Goal: Task Accomplishment & Management: Use online tool/utility

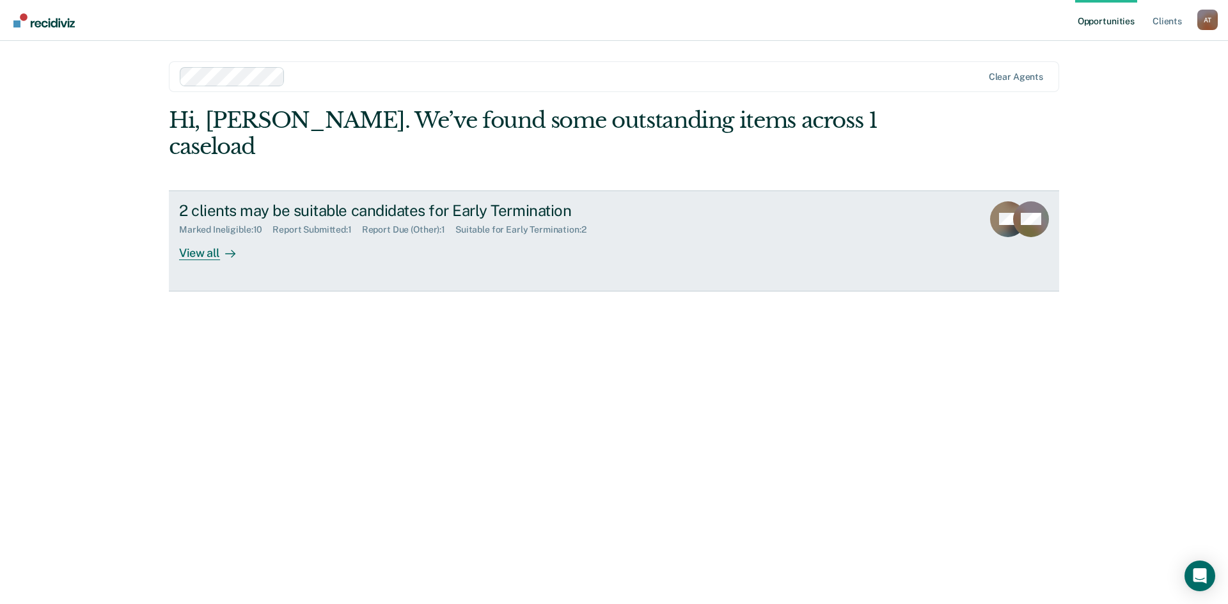
click at [210, 235] on div "View all" at bounding box center [215, 247] width 72 height 25
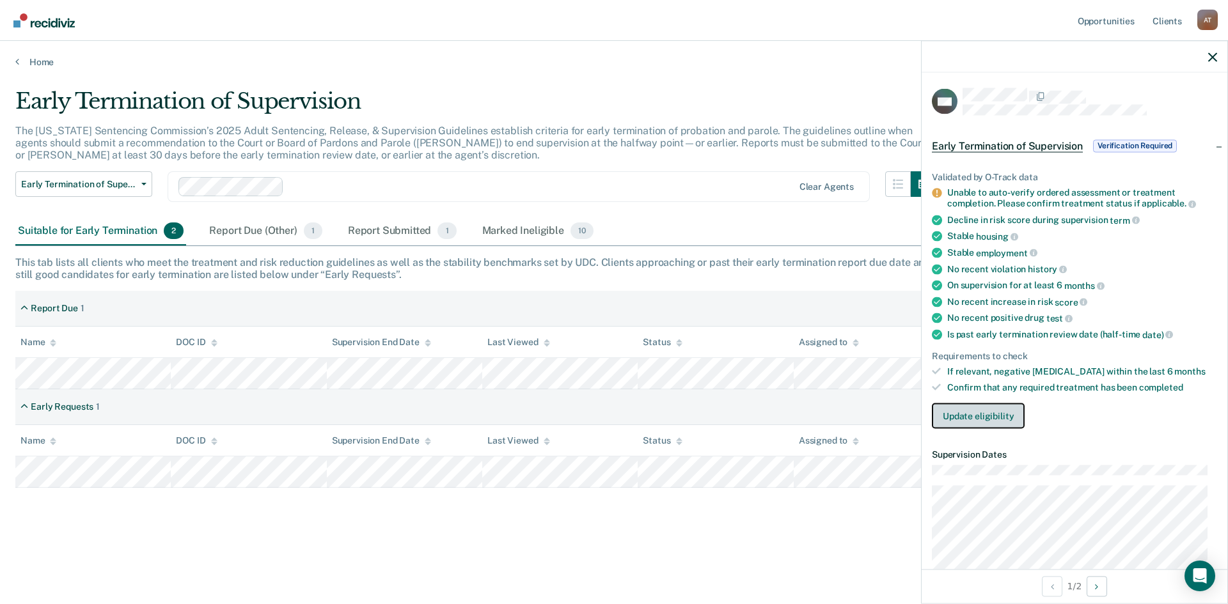
click at [964, 414] on button "Update eligibility" at bounding box center [978, 416] width 93 height 26
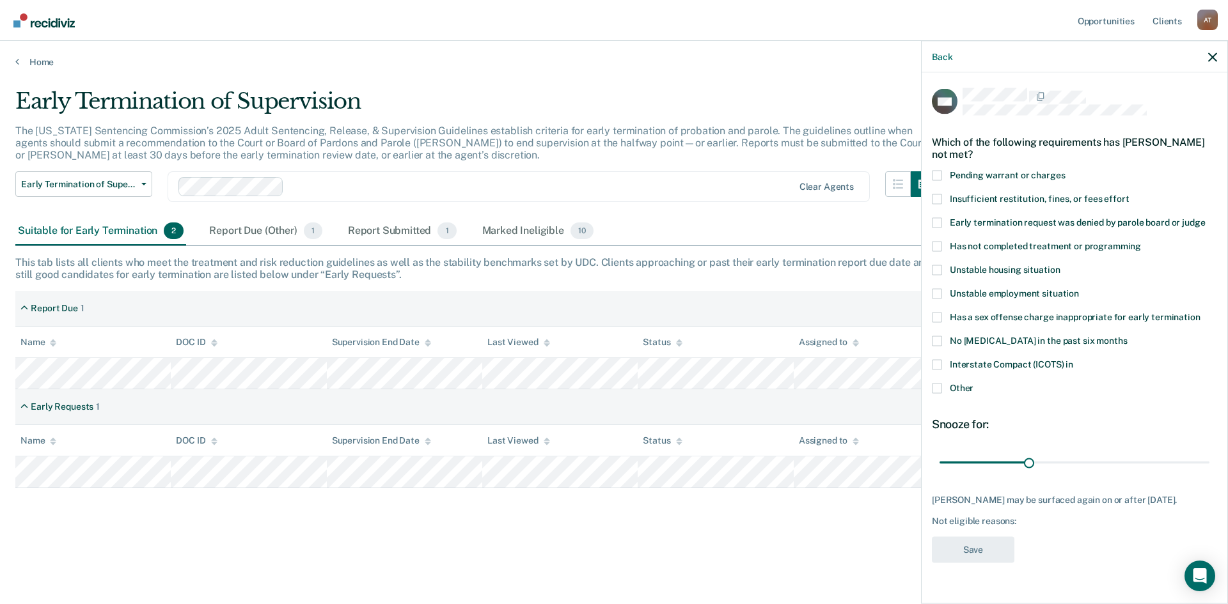
click at [943, 247] on label "Has not completed treatment or programming" at bounding box center [1074, 247] width 285 height 13
click at [1141, 241] on input "Has not completed treatment or programming" at bounding box center [1141, 241] width 0 height 0
click at [974, 546] on button "Save" at bounding box center [973, 550] width 83 height 26
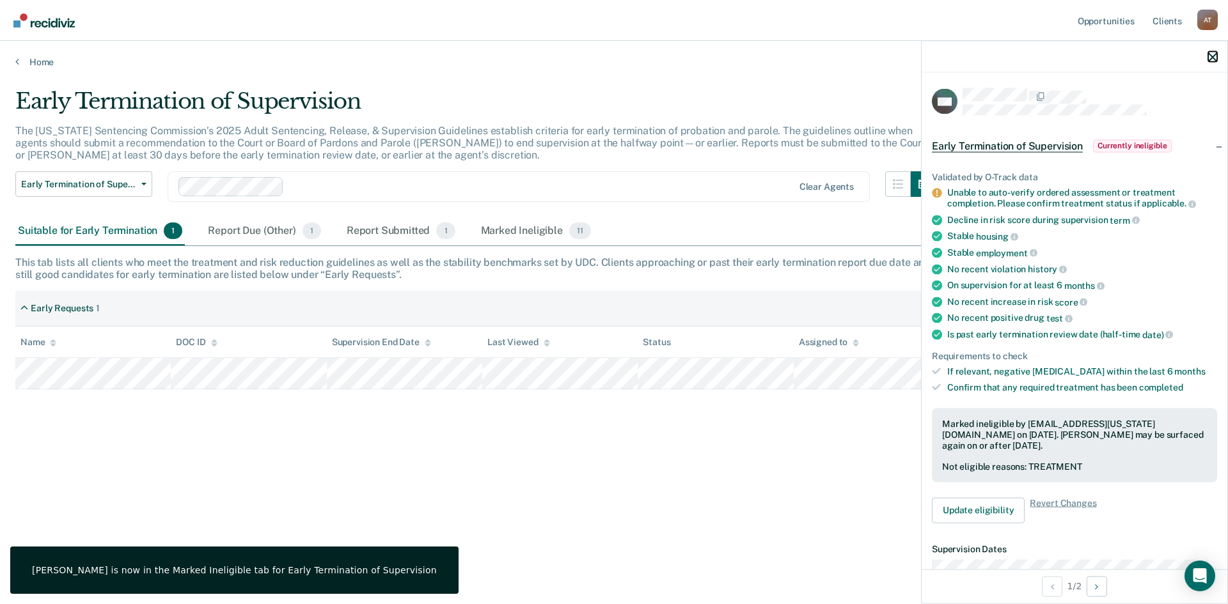
click at [1215, 58] on icon "button" at bounding box center [1212, 56] width 9 height 9
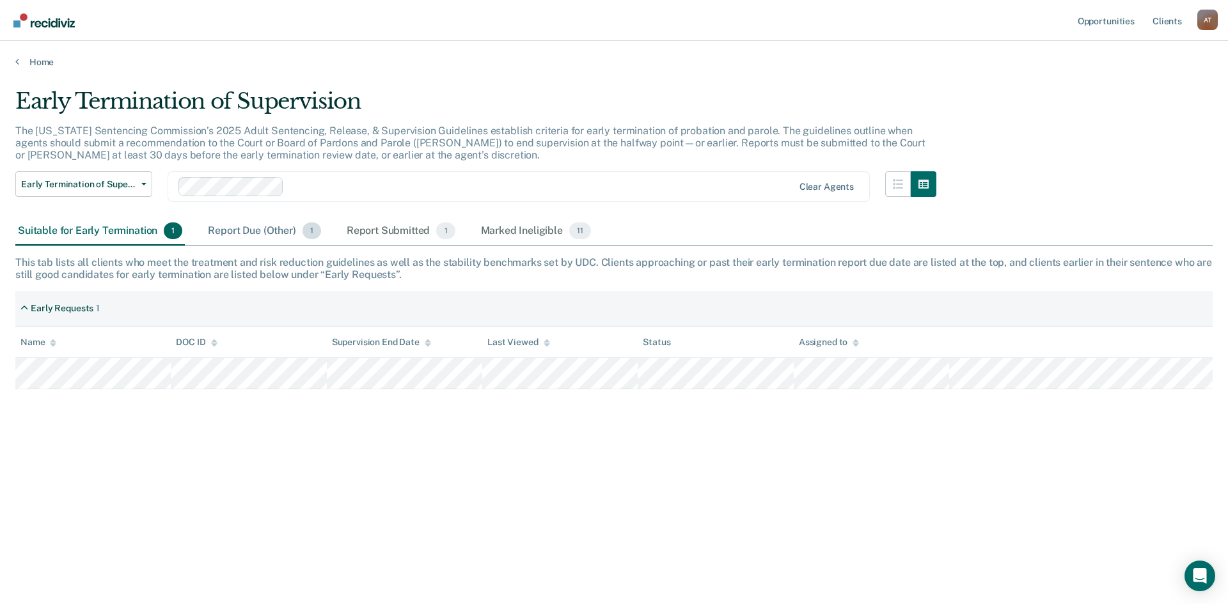
click at [259, 237] on div "Report Due (Other) 1" at bounding box center [264, 231] width 118 height 28
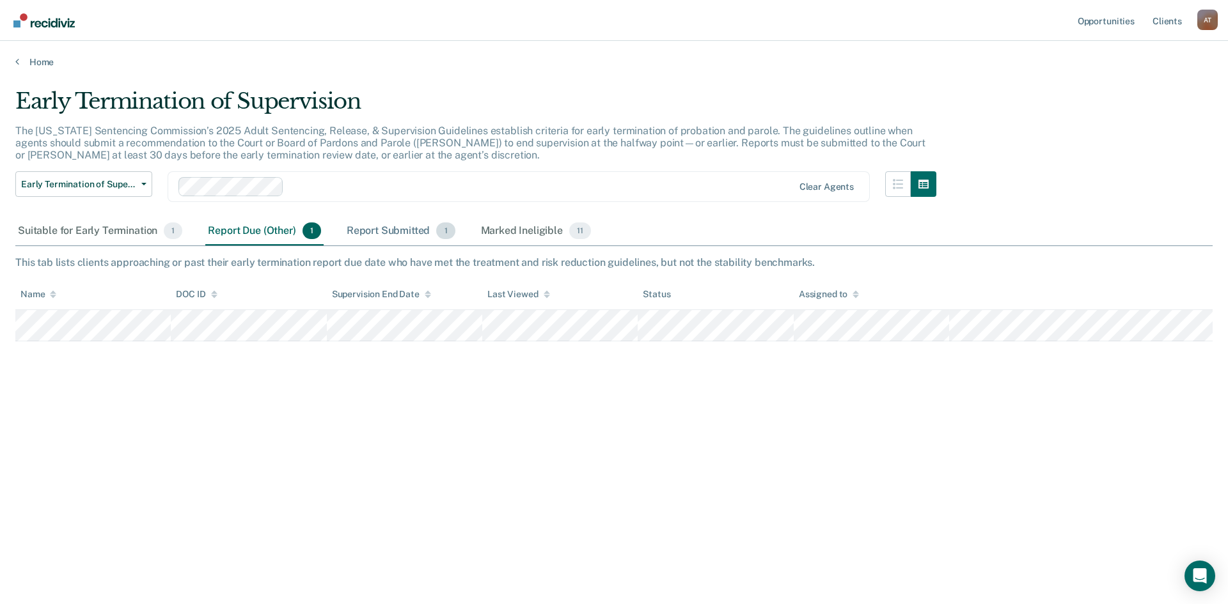
click at [397, 240] on div "Report Submitted 1" at bounding box center [401, 231] width 114 height 28
click at [520, 232] on div "Marked Ineligible 11" at bounding box center [535, 231] width 115 height 28
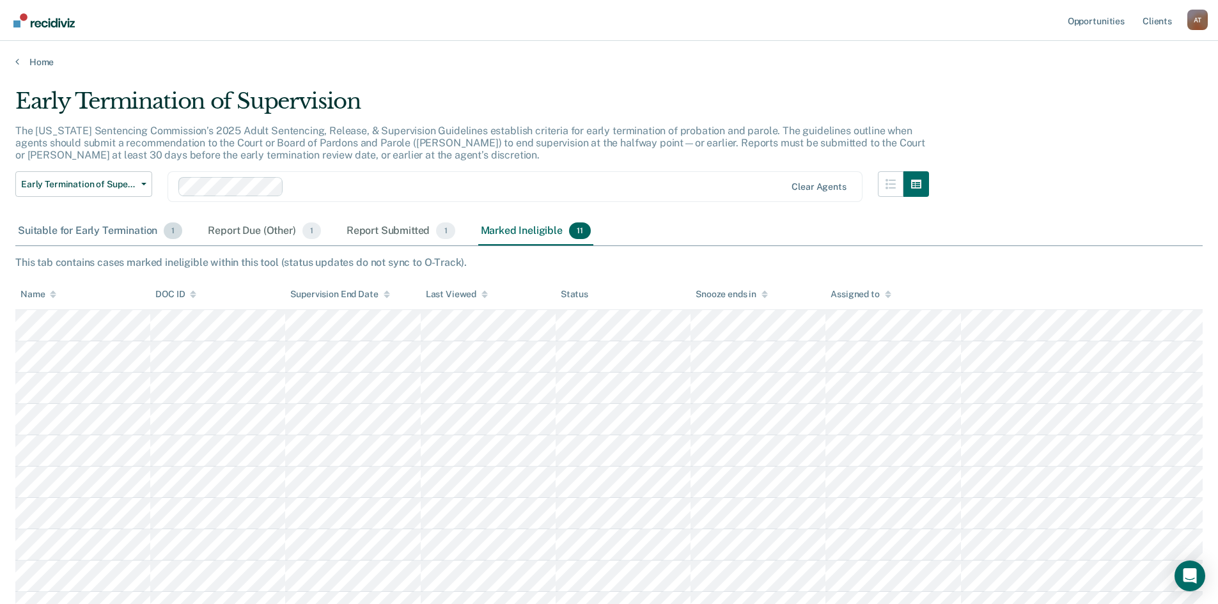
click at [77, 233] on div "Suitable for Early Termination 1" at bounding box center [99, 231] width 169 height 28
